Goal: Transaction & Acquisition: Purchase product/service

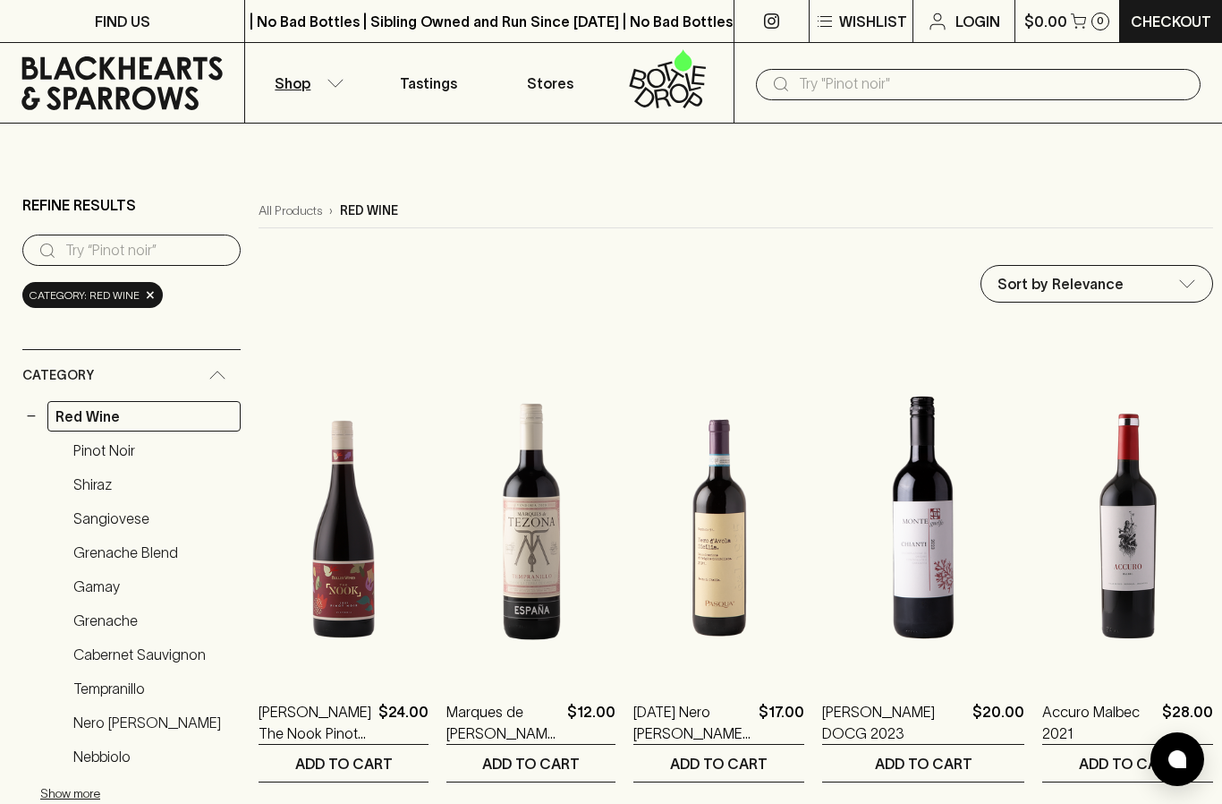
click at [107, 469] on link "Shiraz" at bounding box center [152, 484] width 175 height 30
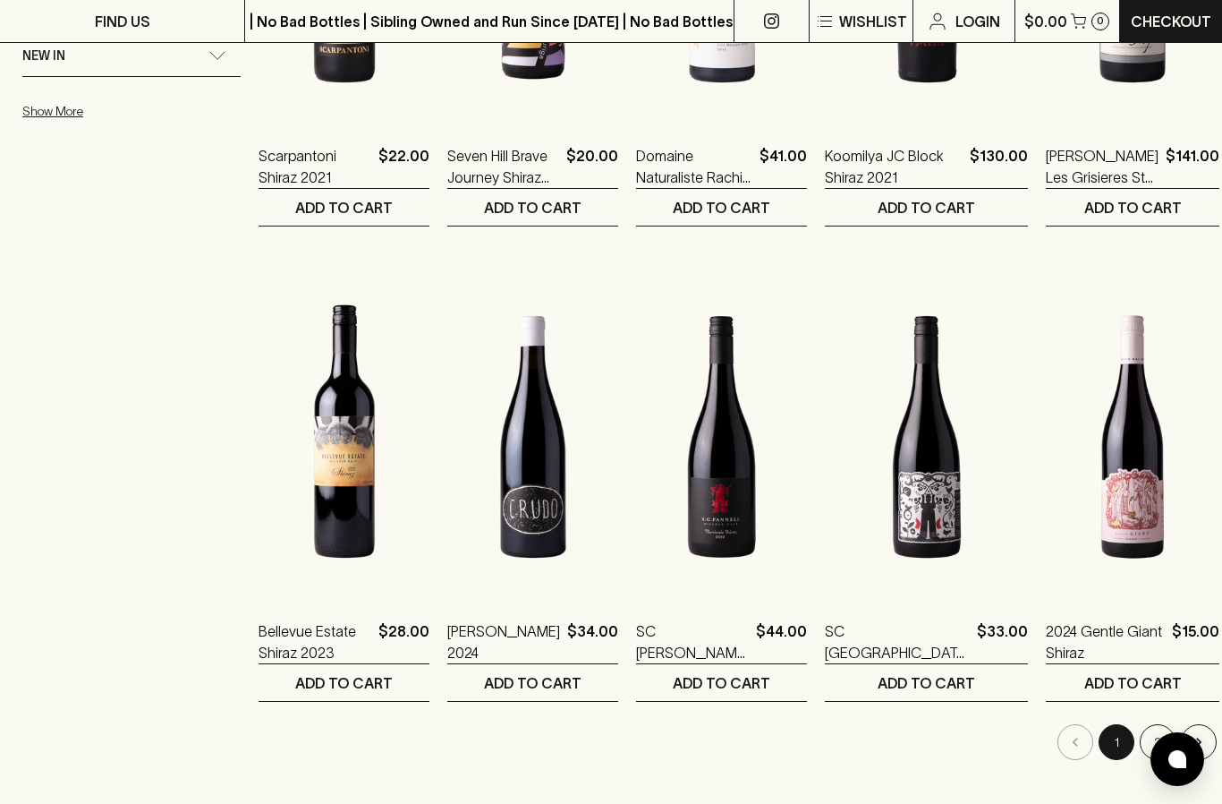
scroll to position [1439, 0]
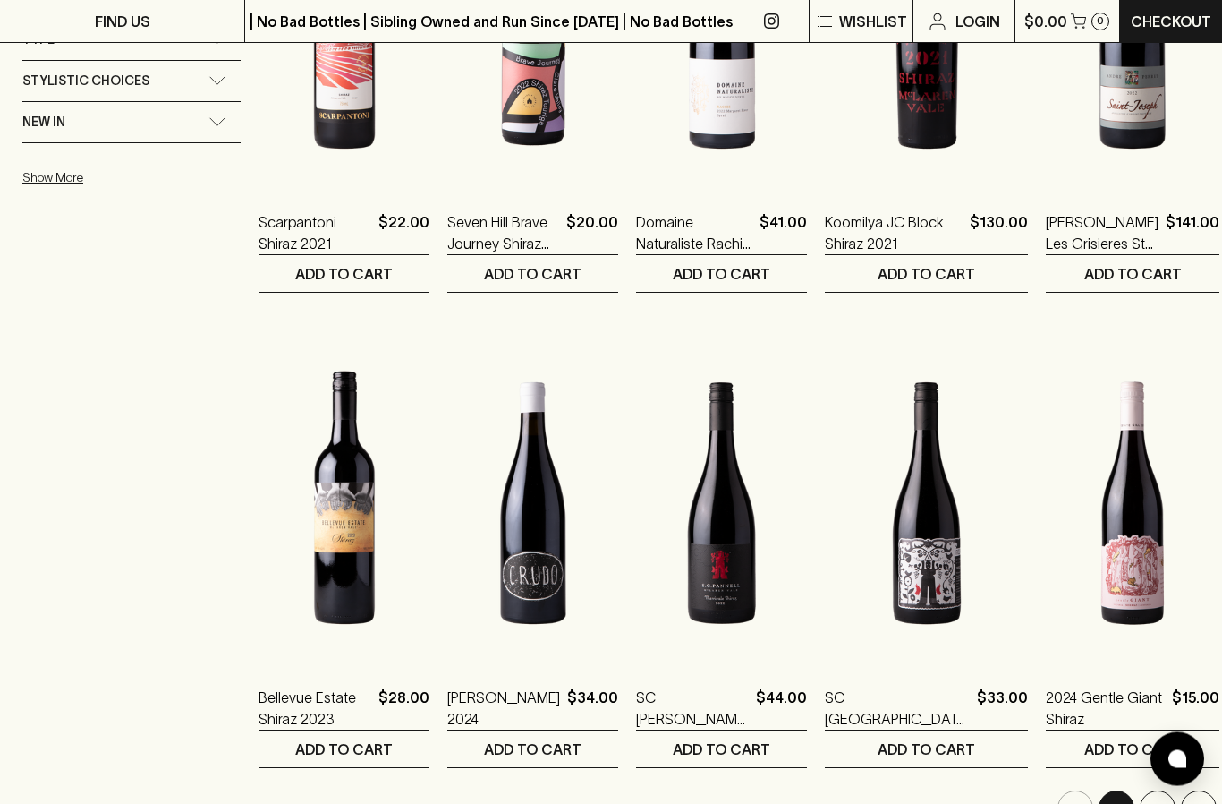
click at [1147, 791] on button "2" at bounding box center [1158, 809] width 36 height 36
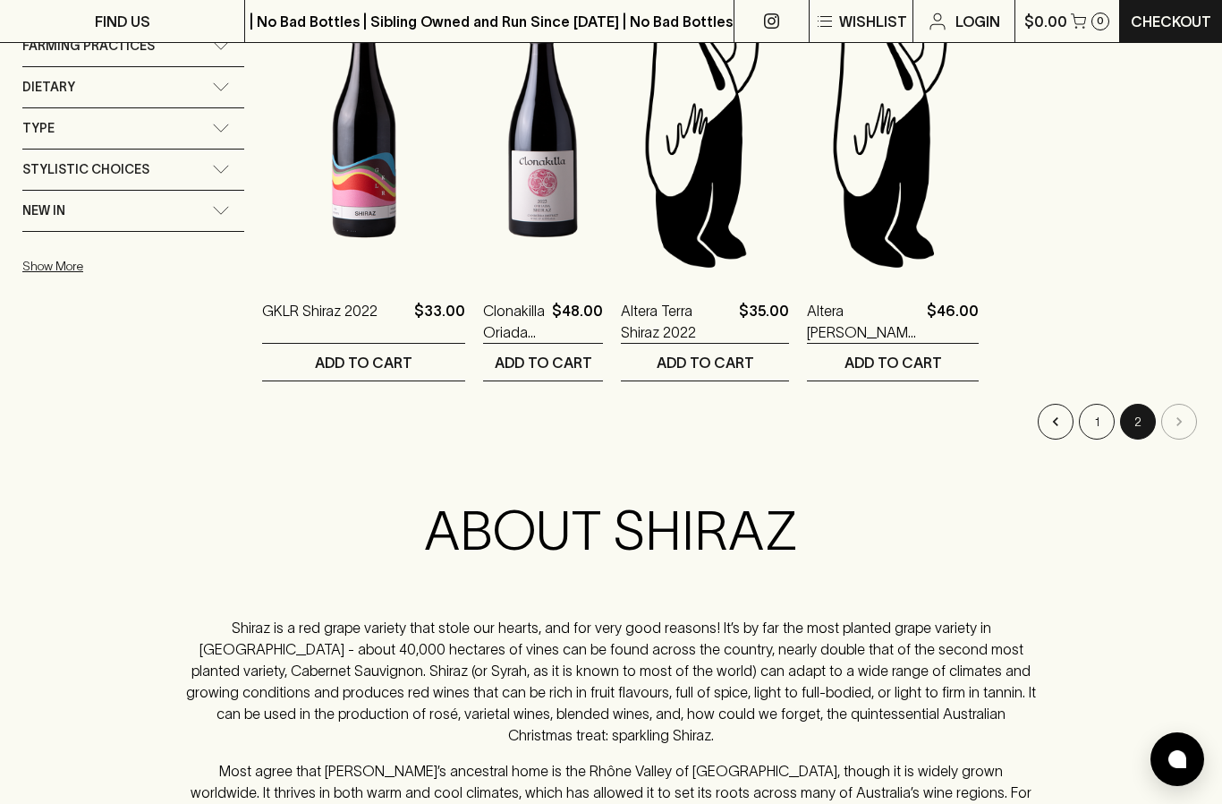
scroll to position [1357, 0]
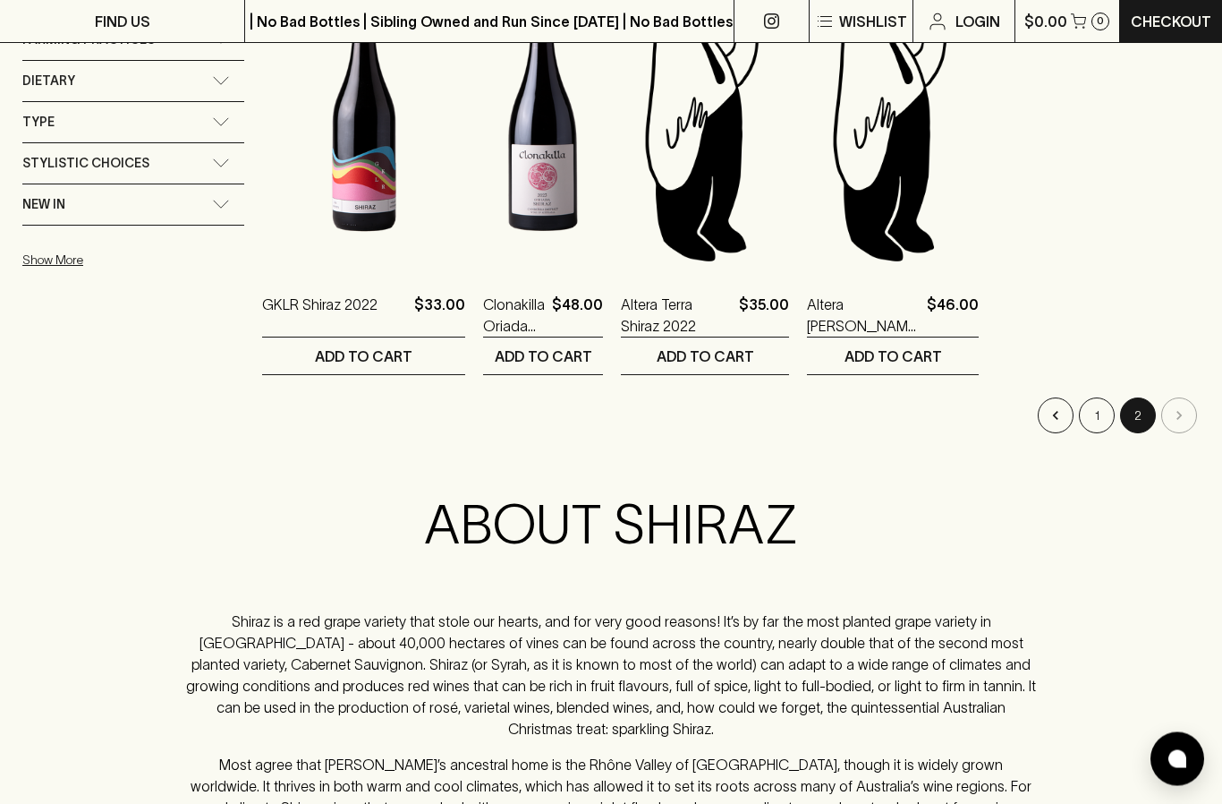
click at [1190, 398] on li "pagination navigation" at bounding box center [1179, 416] width 41 height 36
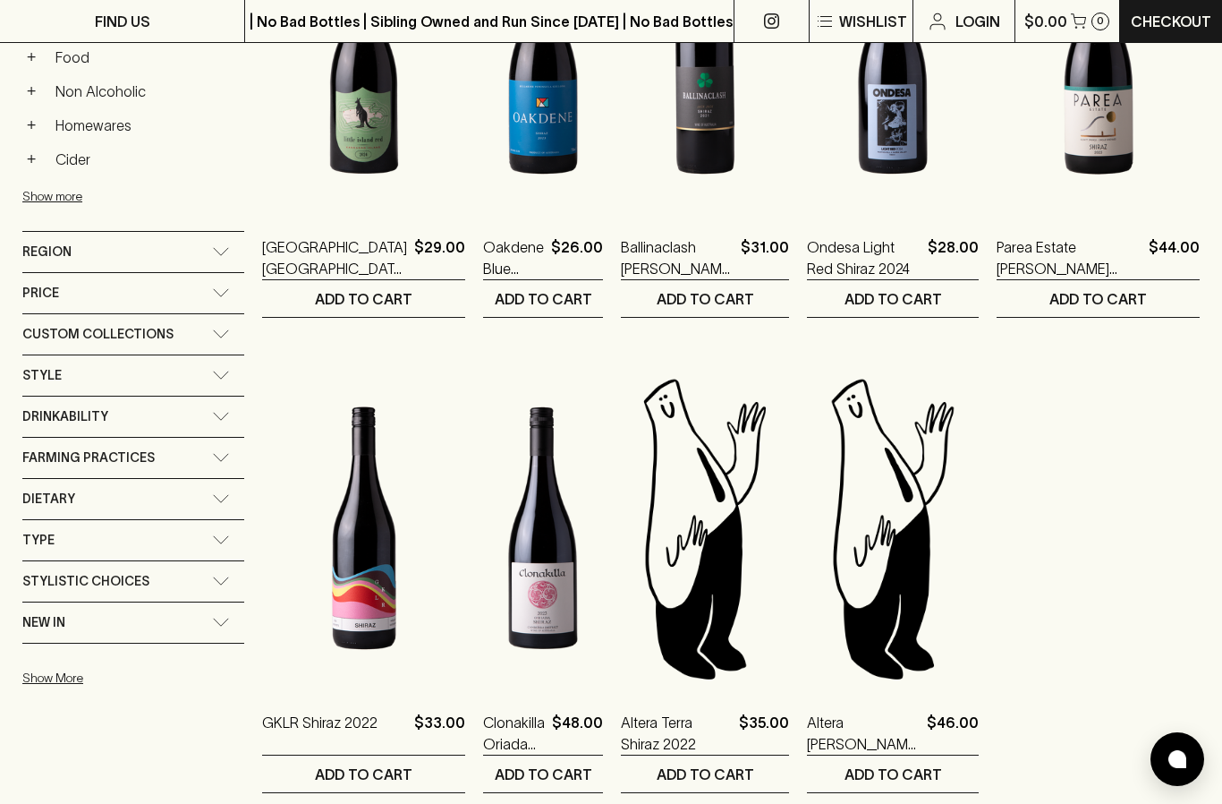
scroll to position [939, 0]
click at [232, 521] on div "Type" at bounding box center [133, 541] width 222 height 40
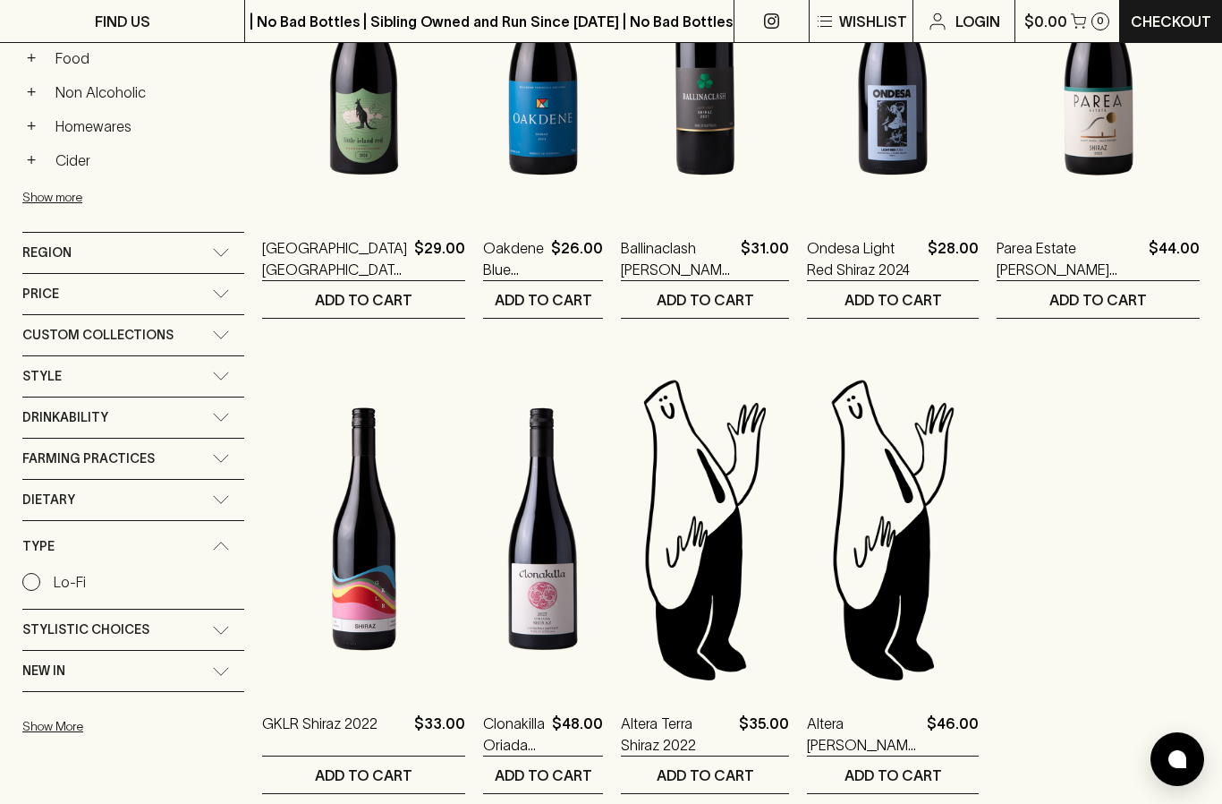
click at [226, 541] on icon at bounding box center [221, 545] width 18 height 9
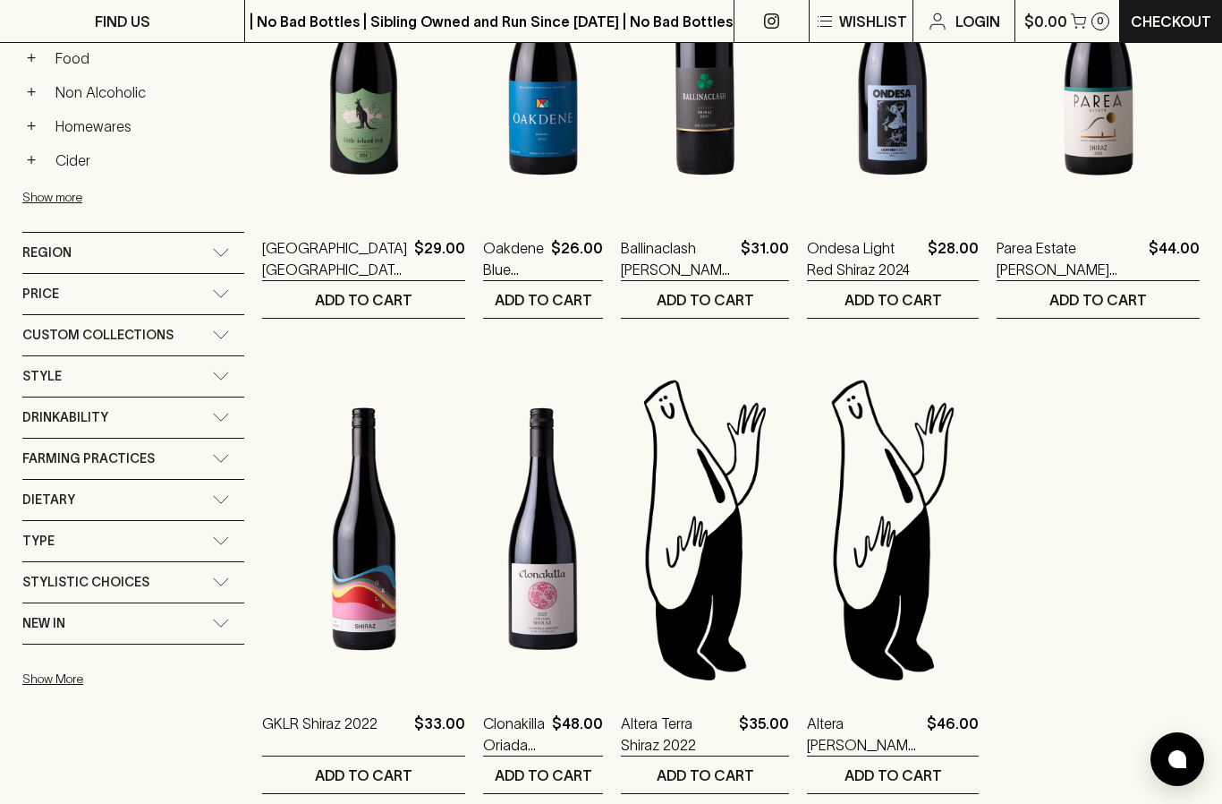
click at [227, 536] on icon at bounding box center [221, 540] width 18 height 9
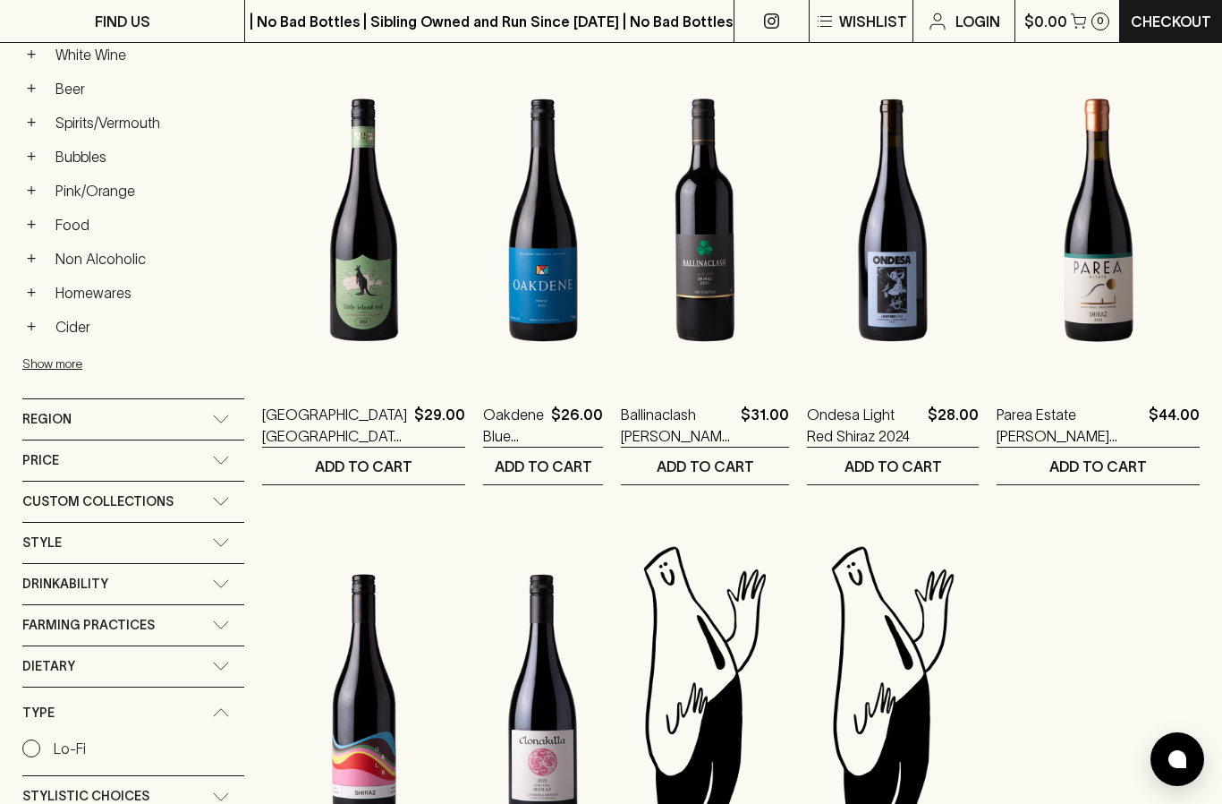
scroll to position [771, 0]
click at [230, 456] on icon at bounding box center [221, 460] width 18 height 9
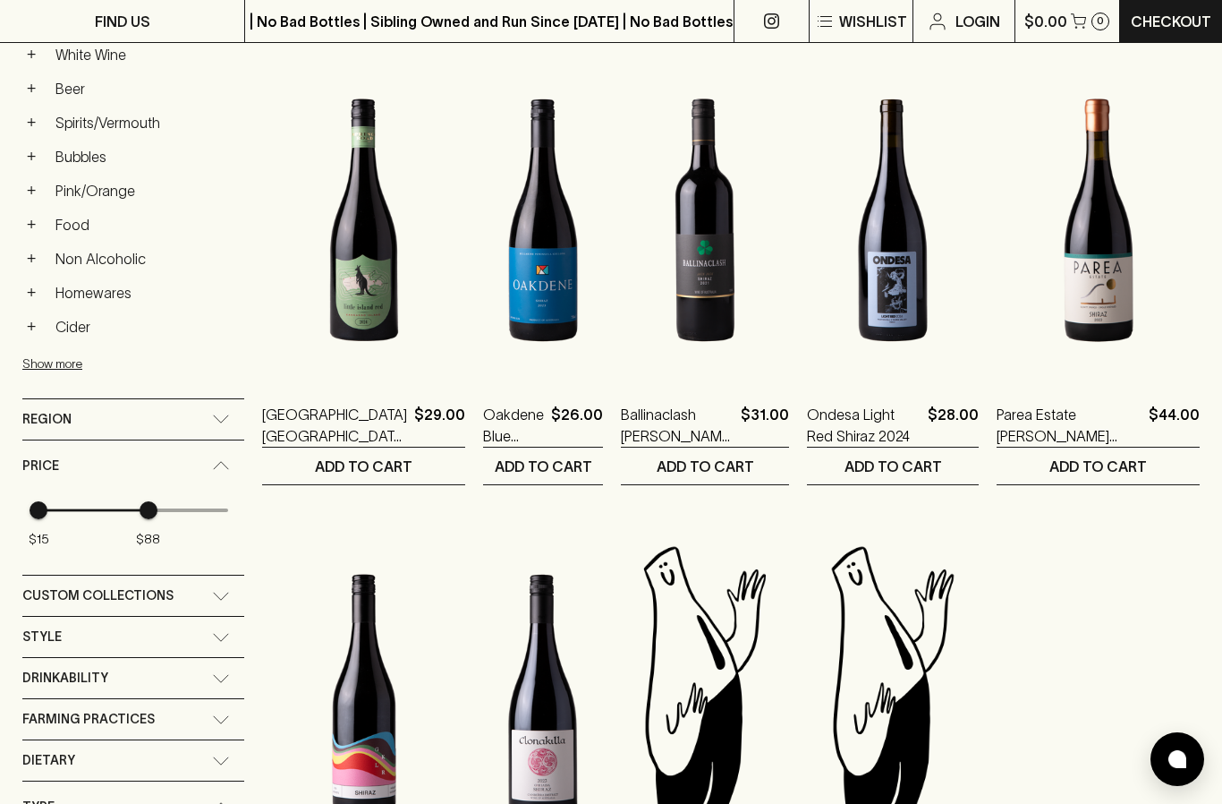
type input "88"
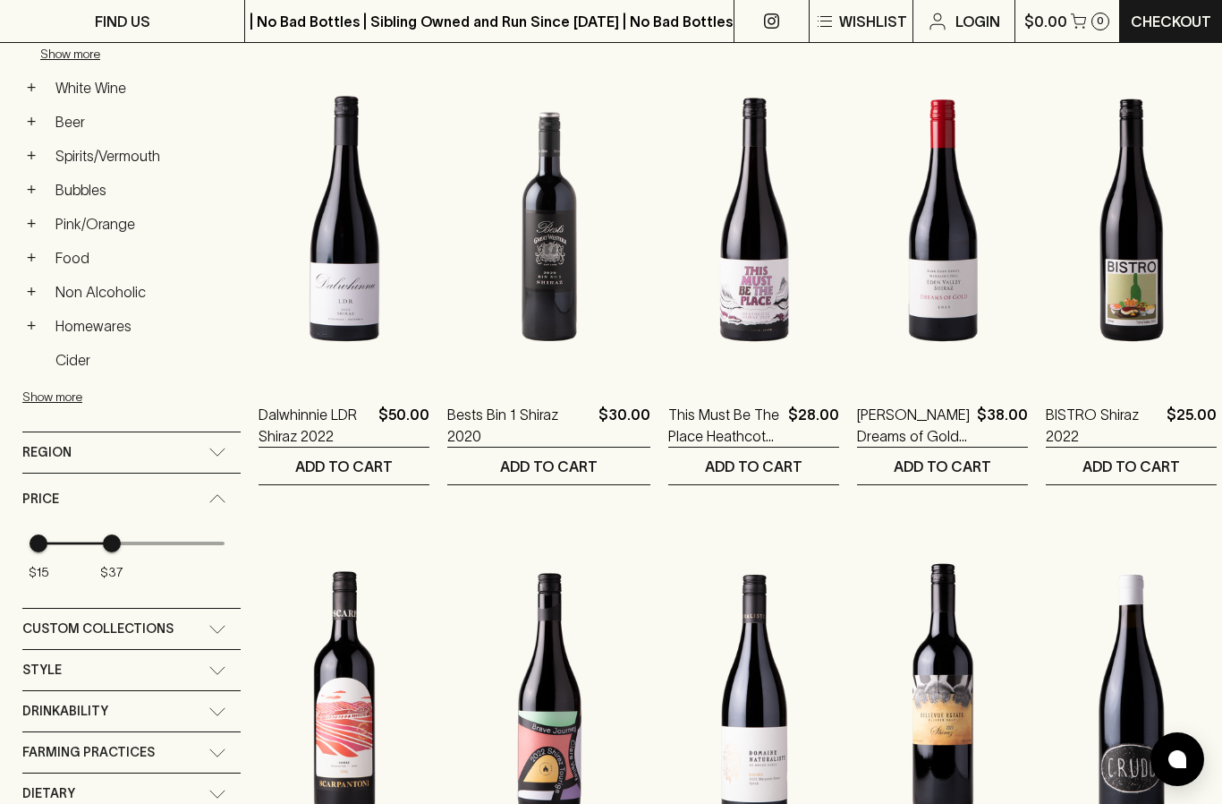
type input "36"
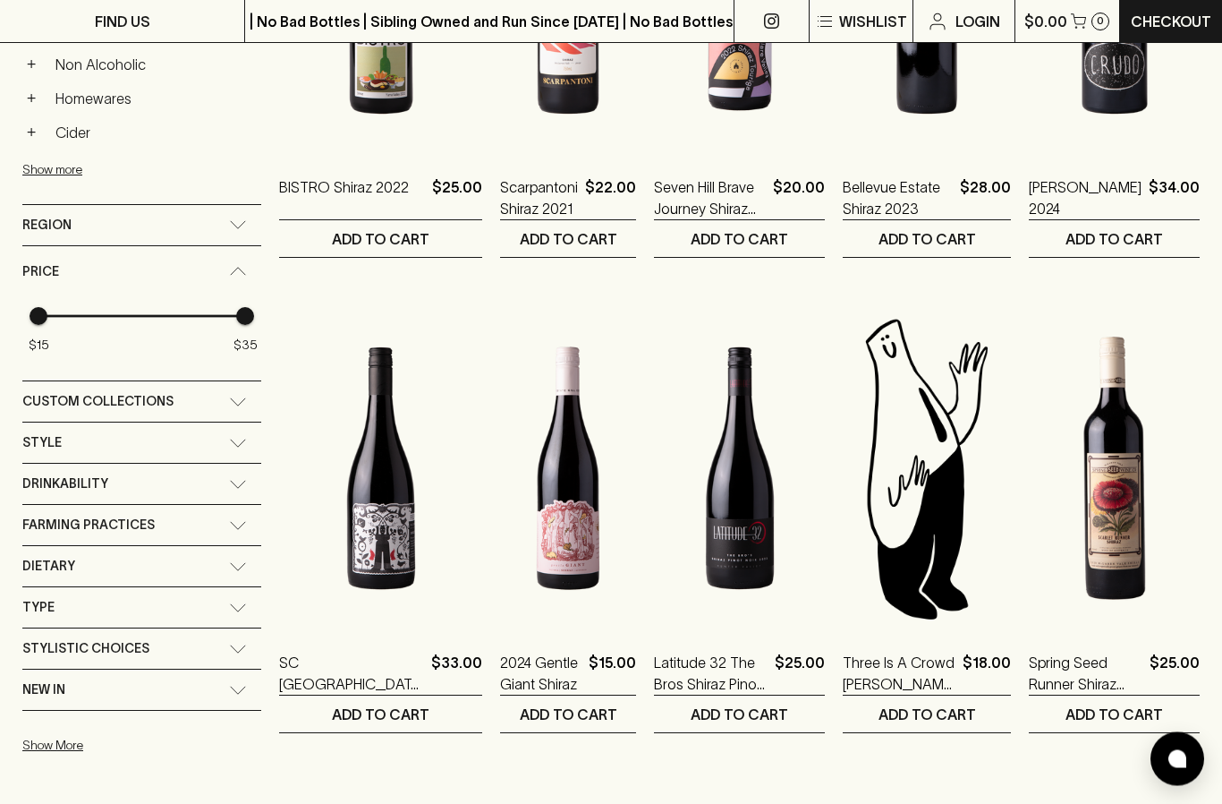
scroll to position [994, 0]
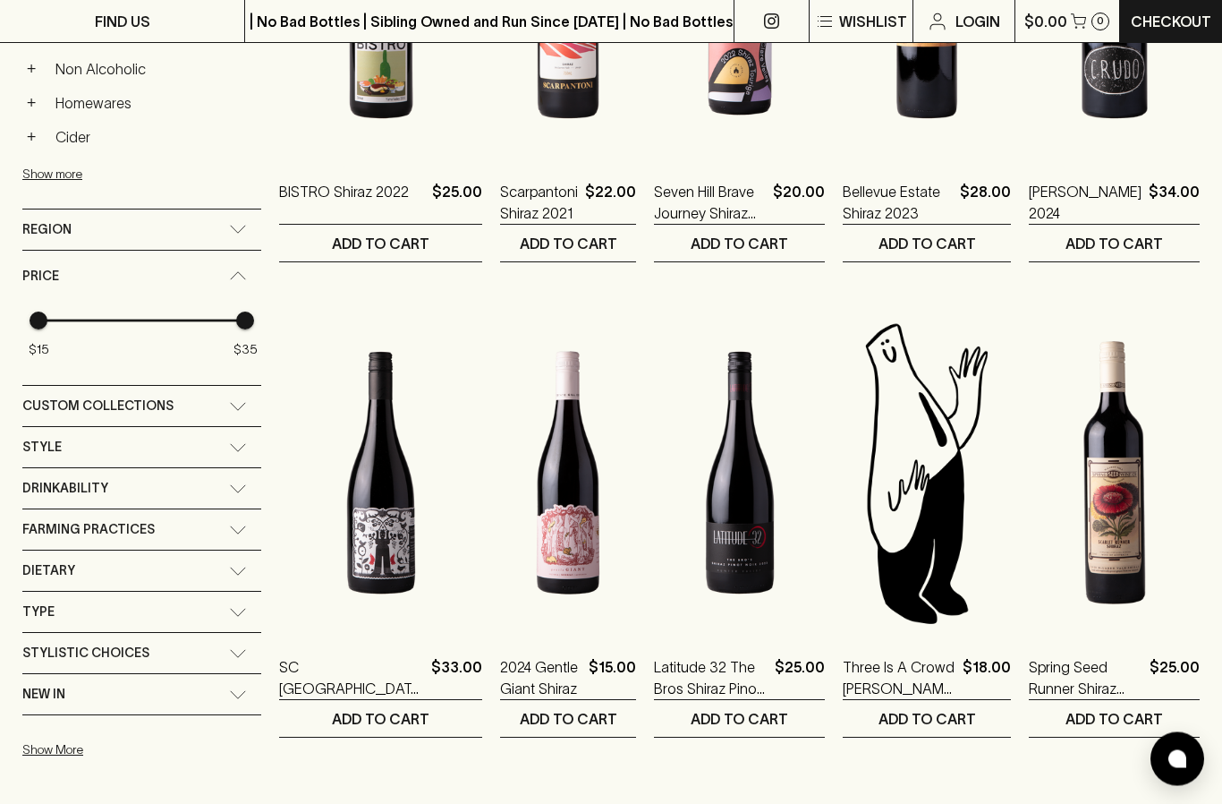
click at [77, 732] on button "Show More" at bounding box center [139, 750] width 234 height 37
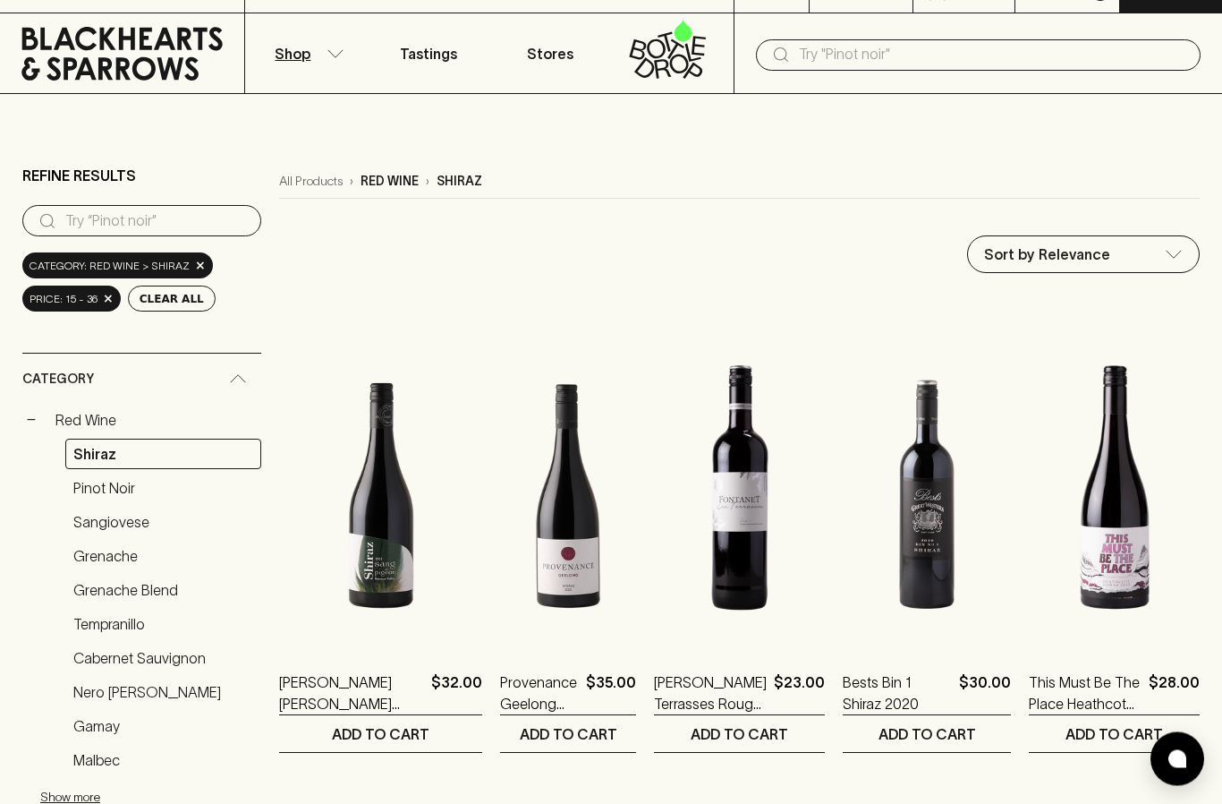
scroll to position [0, 0]
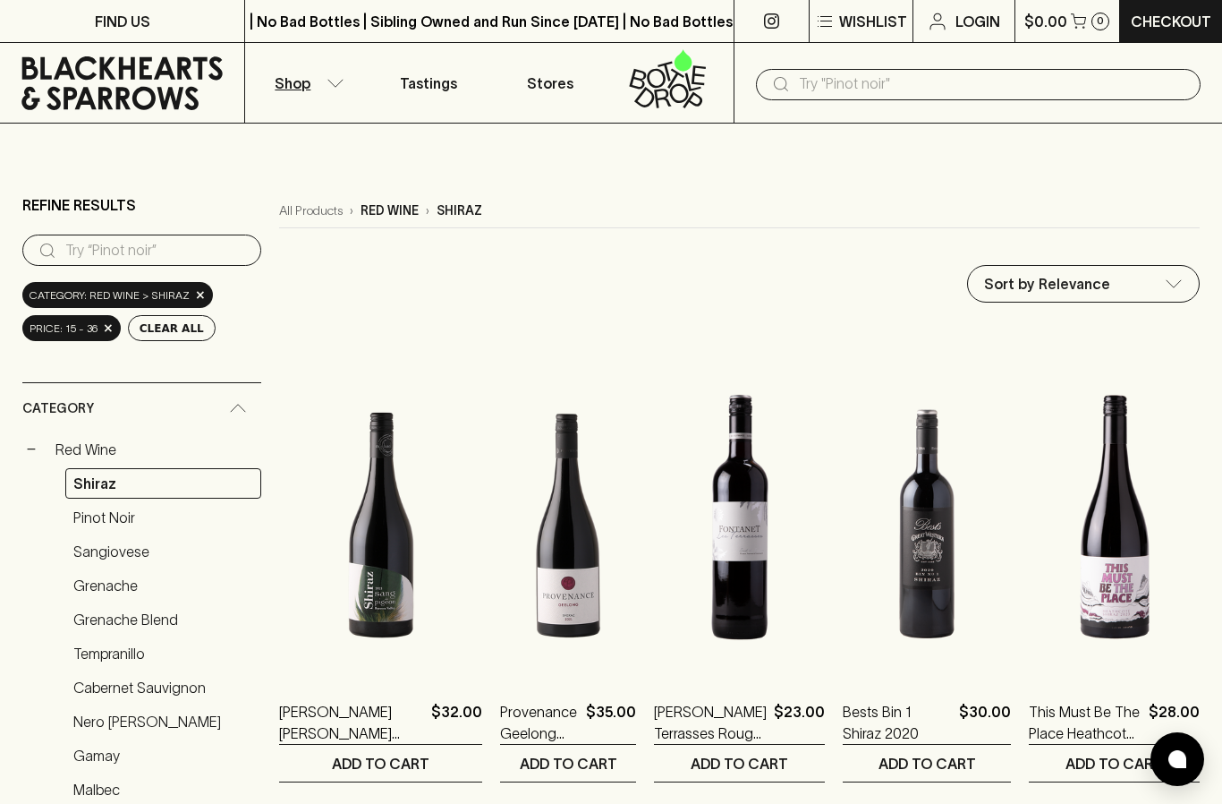
click at [830, 86] on input "text" at bounding box center [992, 84] width 387 height 29
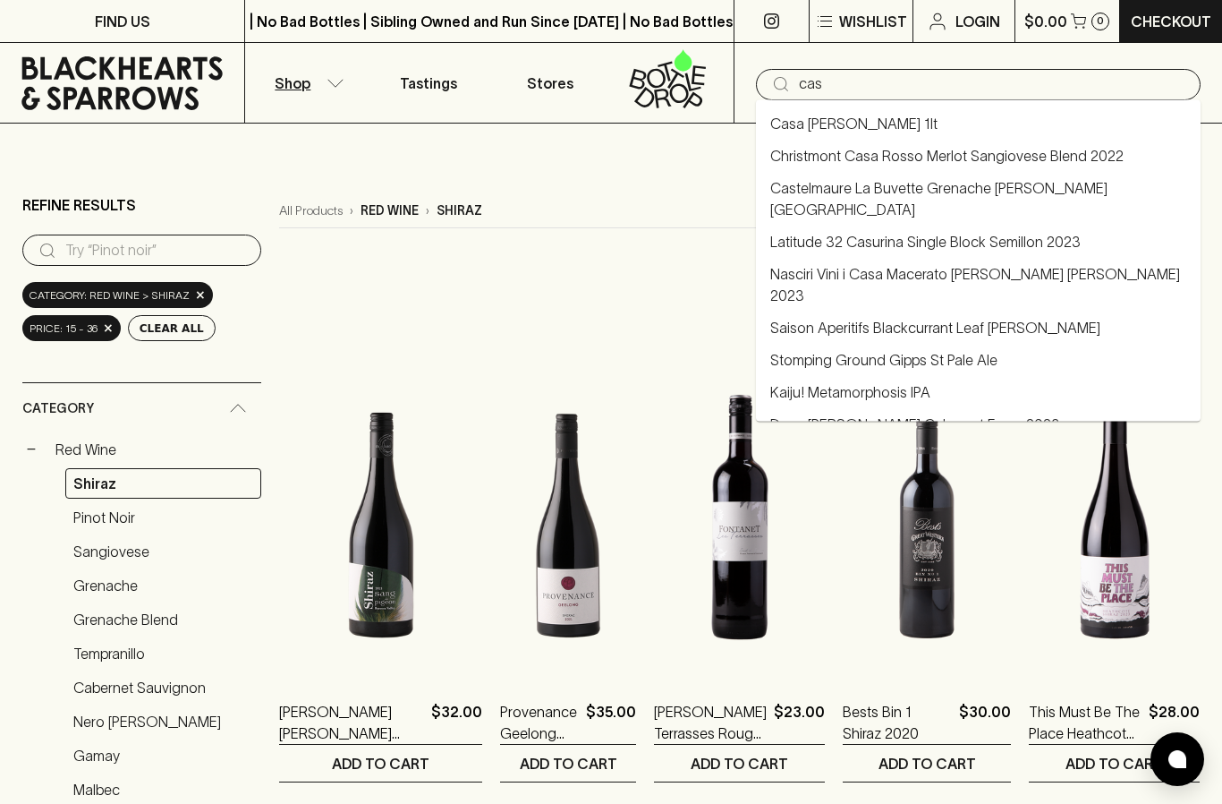
type input "cask"
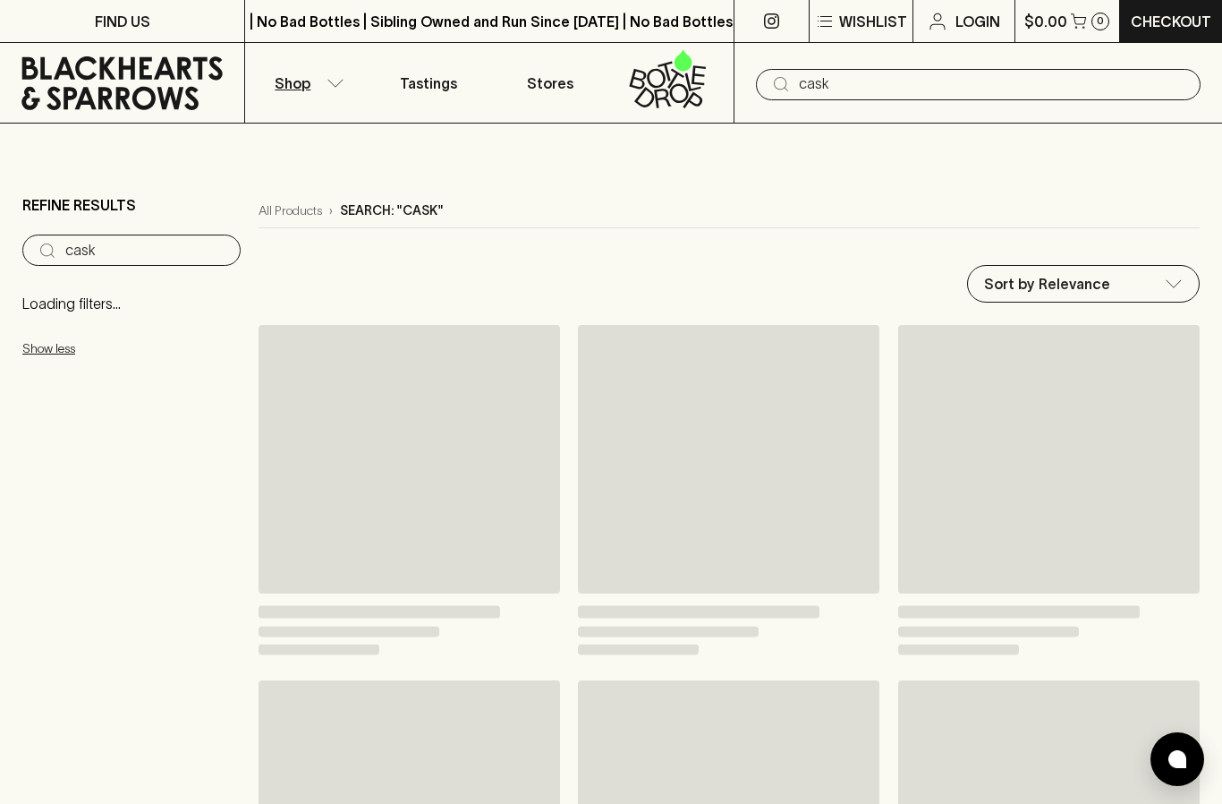
type input "cask"
